Goal: Information Seeking & Learning: Learn about a topic

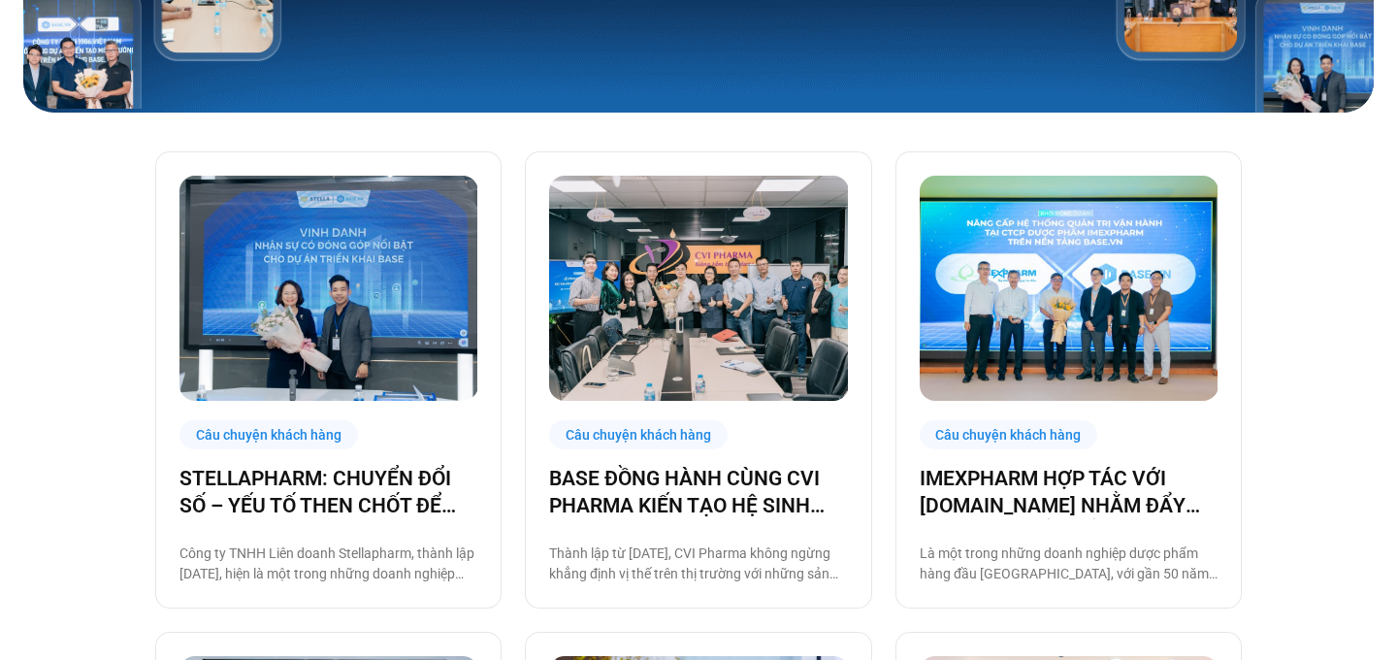
scroll to position [419, 0]
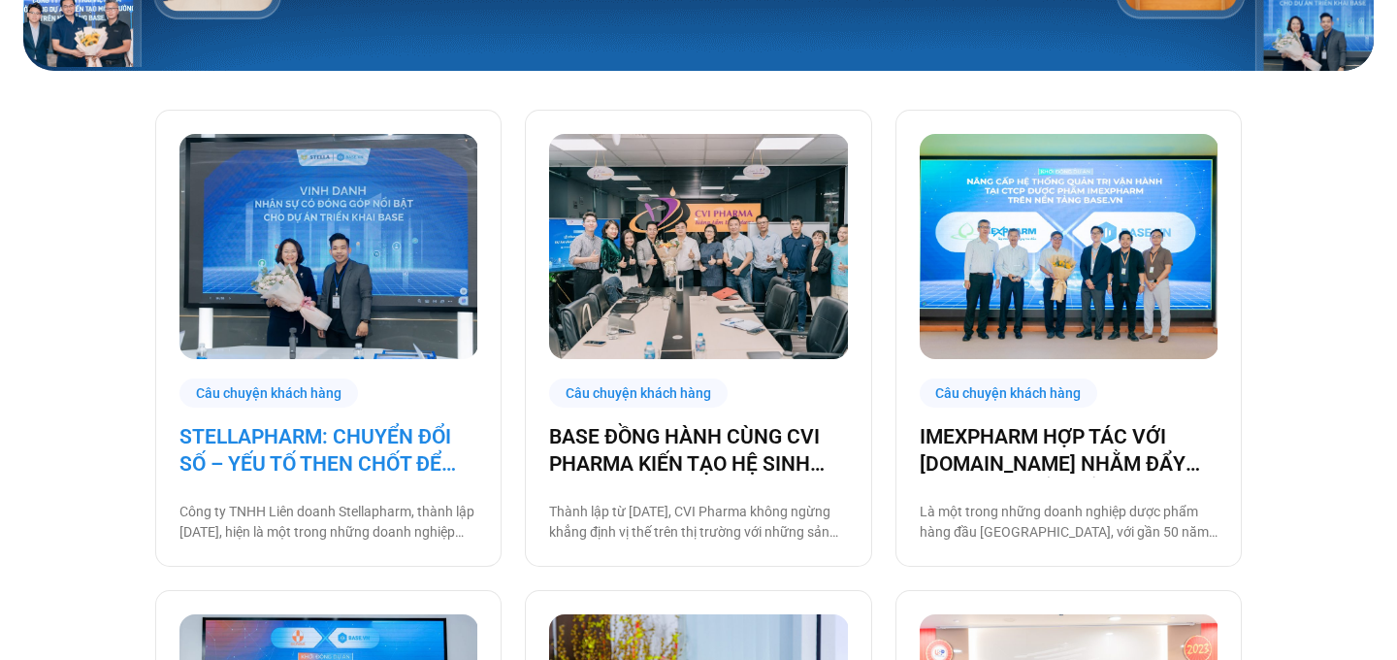
click at [300, 451] on link "STELLAPHARM: CHUYỂN ĐỔI SỐ – YẾU TỐ THEN CHỐT ĐỂ GIA TĂNG TỐC ĐỘ TĂNG TRƯỞNG" at bounding box center [328, 450] width 298 height 54
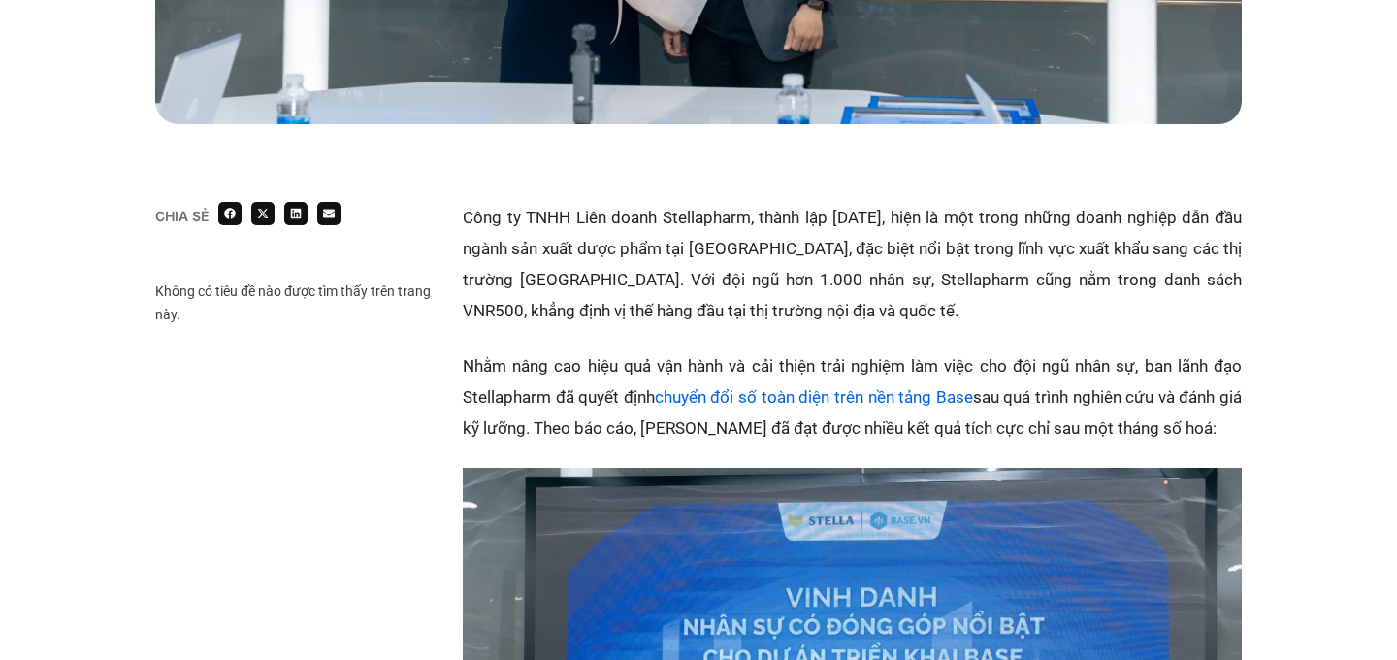
scroll to position [1021, 0]
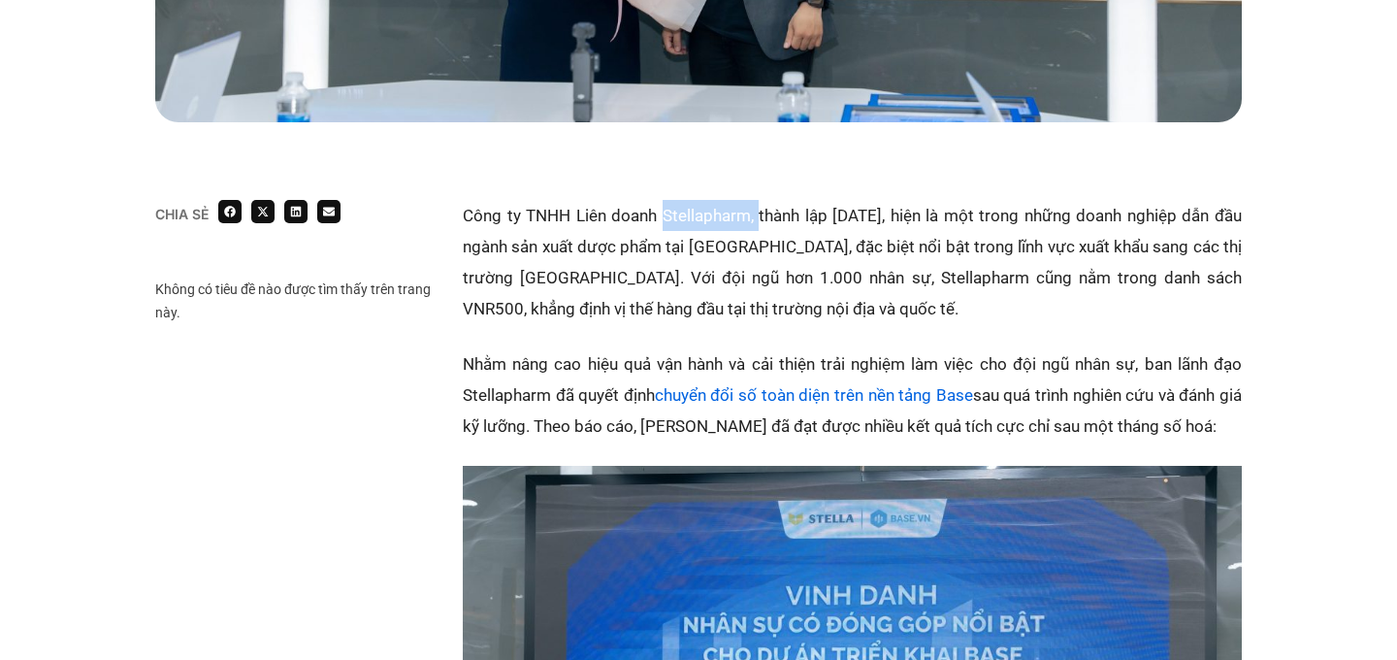
drag, startPoint x: 759, startPoint y: 212, endPoint x: 667, endPoint y: 211, distance: 91.2
click at [667, 211] on p "Công ty TNHH Liên doanh Stellapharm, thành lập [DATE], hiện là một trong những …" at bounding box center [852, 262] width 779 height 124
copy p "Stellapharm,"
